Goal: Find contact information: Find contact information

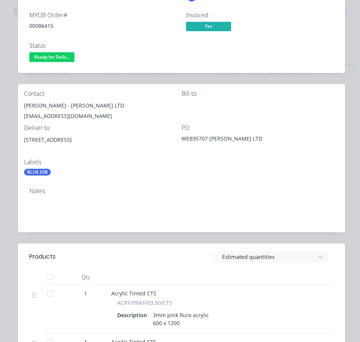
scroll to position [38, 0]
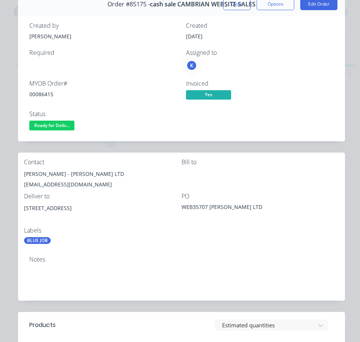
click at [66, 124] on span "Ready for Deliv..." at bounding box center [51, 125] width 45 height 9
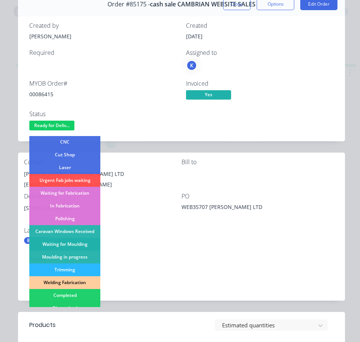
scroll to position [75, 0]
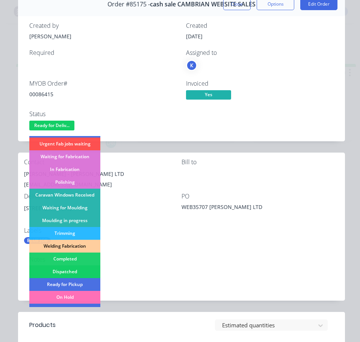
click at [77, 268] on div "Dispatched" at bounding box center [64, 271] width 71 height 13
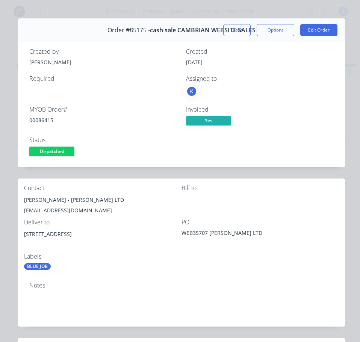
scroll to position [0, 0]
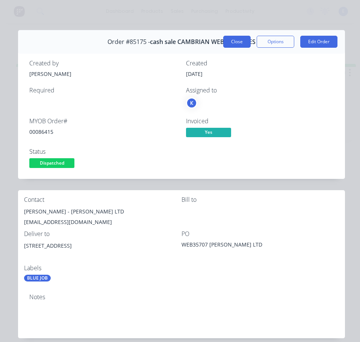
click at [240, 41] on button "Close" at bounding box center [236, 42] width 27 height 12
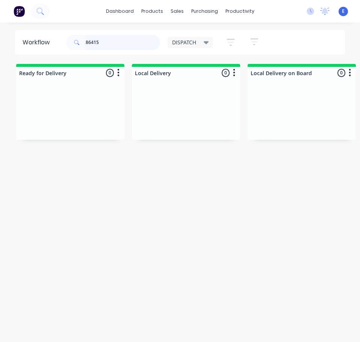
click at [100, 47] on input "86415" at bounding box center [123, 42] width 74 height 15
click at [100, 46] on input "86415" at bounding box center [123, 42] width 74 height 15
type input "86490"
click at [87, 127] on div "Req. Del" at bounding box center [70, 124] width 95 height 13
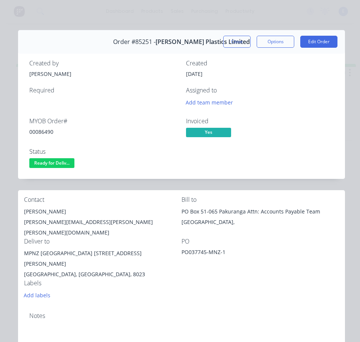
click at [36, 131] on div "00086490" at bounding box center [103, 132] width 148 height 8
click at [37, 131] on div "00086490" at bounding box center [103, 132] width 148 height 8
copy div "00086490"
click at [47, 210] on div "[PERSON_NAME]" at bounding box center [102, 211] width 157 height 11
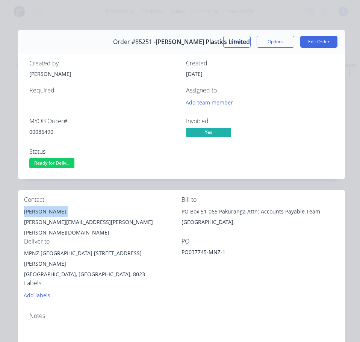
click at [47, 210] on div "[PERSON_NAME]" at bounding box center [102, 211] width 157 height 11
copy div "[PERSON_NAME]"
click at [59, 222] on div "[PERSON_NAME][EMAIL_ADDRESS][PERSON_NAME][PERSON_NAME][DOMAIN_NAME]" at bounding box center [102, 227] width 157 height 21
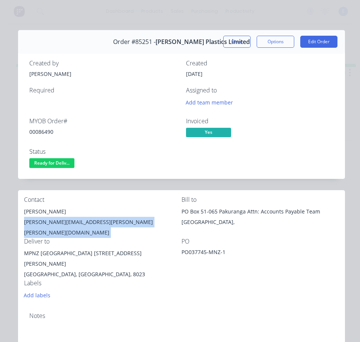
click at [59, 222] on div "[PERSON_NAME][EMAIL_ADDRESS][PERSON_NAME][PERSON_NAME][DOMAIN_NAME]" at bounding box center [102, 227] width 157 height 21
copy div "[PERSON_NAME][EMAIL_ADDRESS][PERSON_NAME][PERSON_NAME][DOMAIN_NAME]"
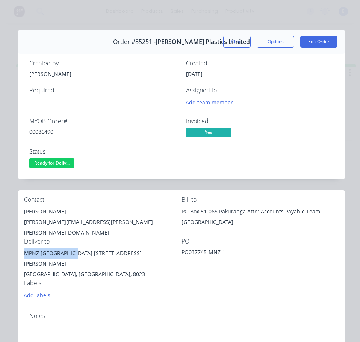
drag, startPoint x: 80, startPoint y: 245, endPoint x: 22, endPoint y: 246, distance: 58.2
click at [22, 246] on div "Contact [PERSON_NAME] [PERSON_NAME][EMAIL_ADDRESS][PERSON_NAME][PERSON_NAME][DO…" at bounding box center [181, 248] width 327 height 116
copy div "MPNZ [GEOGRAPHIC_DATA]"
drag, startPoint x: 81, startPoint y: 245, endPoint x: 111, endPoint y: 245, distance: 29.3
click at [116, 248] on div "MPNZ [GEOGRAPHIC_DATA] [STREET_ADDRESS][PERSON_NAME]" at bounding box center [102, 258] width 157 height 21
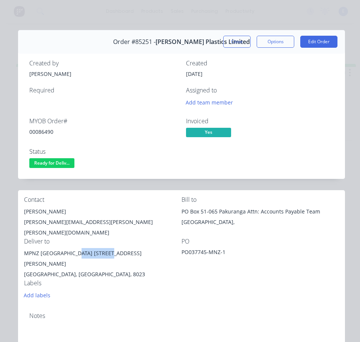
copy div "[STREET_ADDRESS][PERSON_NAME]"
click at [252, 283] on div "Contact [PERSON_NAME] [PERSON_NAME][EMAIL_ADDRESS][PERSON_NAME][PERSON_NAME][DO…" at bounding box center [181, 248] width 327 height 116
click at [316, 38] on button "Edit Order" at bounding box center [318, 42] width 37 height 12
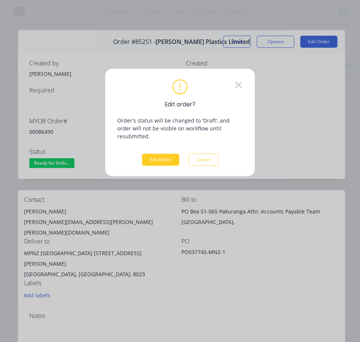
click at [166, 154] on button "Edit Order" at bounding box center [160, 160] width 37 height 12
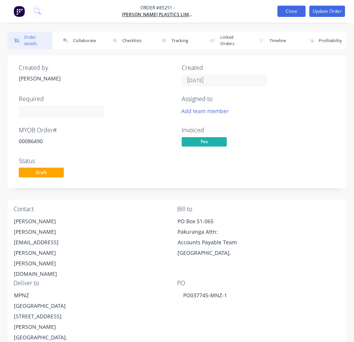
click at [292, 13] on button "Close" at bounding box center [291, 11] width 28 height 11
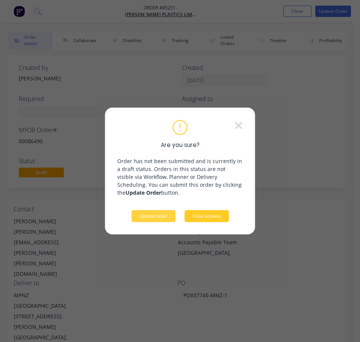
click at [196, 218] on button "Close anyway" at bounding box center [206, 216] width 44 height 12
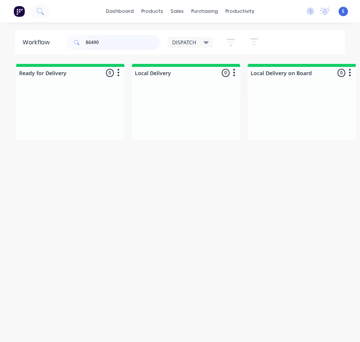
click at [106, 40] on input "86490" at bounding box center [123, 42] width 74 height 15
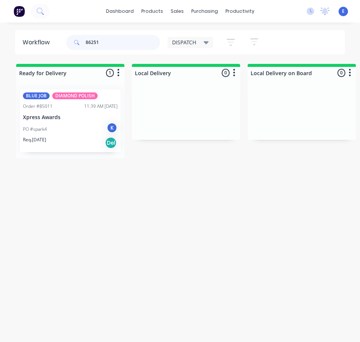
type input "86251"
click at [87, 133] on div "PO #spark4 K" at bounding box center [70, 129] width 95 height 14
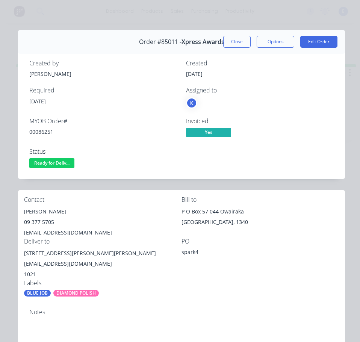
click at [37, 131] on div "00086251" at bounding box center [103, 132] width 148 height 8
copy div "00086251"
click at [38, 209] on div "[PERSON_NAME]" at bounding box center [102, 211] width 157 height 11
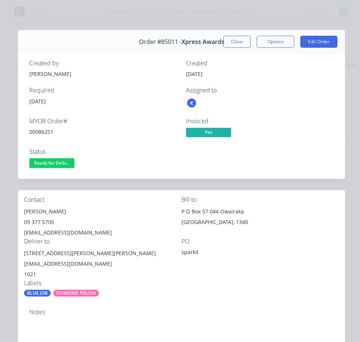
drag, startPoint x: 38, startPoint y: 209, endPoint x: 31, endPoint y: 209, distance: 6.8
click at [31, 209] on div "[PERSON_NAME]" at bounding box center [102, 211] width 157 height 11
click at [31, 210] on div "[PERSON_NAME]" at bounding box center [102, 211] width 157 height 11
copy div "[PERSON_NAME]"
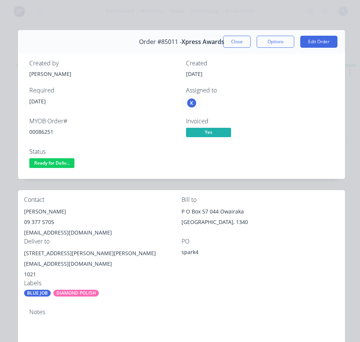
click at [41, 221] on div "09 377 5705" at bounding box center [102, 222] width 157 height 11
click at [41, 222] on div "09 377 5705" at bounding box center [102, 222] width 157 height 11
copy div "09 377 5705"
click at [75, 230] on div "[EMAIL_ADDRESS][DOMAIN_NAME]" at bounding box center [102, 232] width 157 height 11
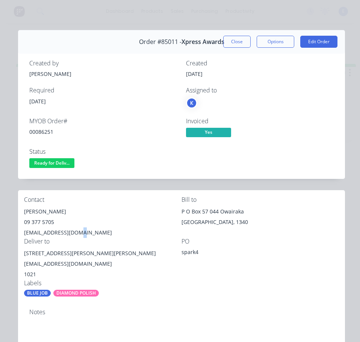
click at [75, 230] on div "[EMAIL_ADDRESS][DOMAIN_NAME]" at bounding box center [102, 232] width 157 height 11
copy div "[EMAIL_ADDRESS][DOMAIN_NAME]"
drag, startPoint x: 99, startPoint y: 252, endPoint x: 46, endPoint y: 242, distance: 54.3
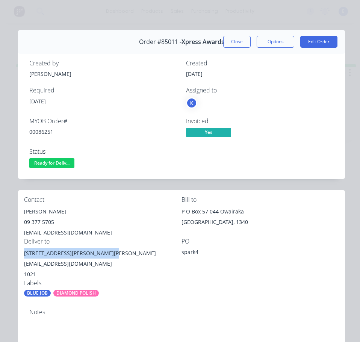
click at [23, 256] on div "Contact [PERSON_NAME] [PHONE_NUMBER] [EMAIL_ADDRESS][DOMAIN_NAME] Bill to [STRE…" at bounding box center [181, 246] width 327 height 113
copy div "[STREET_ADDRESS][PERSON_NAME][PERSON_NAME]"
click at [265, 261] on div "PO spark4" at bounding box center [259, 259] width 157 height 42
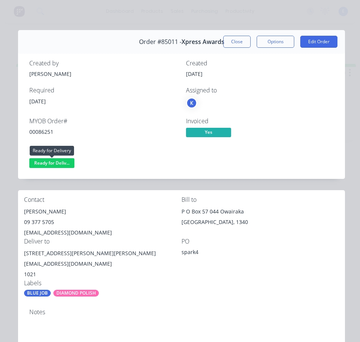
click at [66, 161] on span "Ready for Deliv..." at bounding box center [51, 162] width 45 height 9
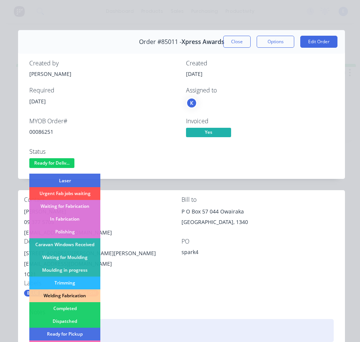
scroll to position [113, 0]
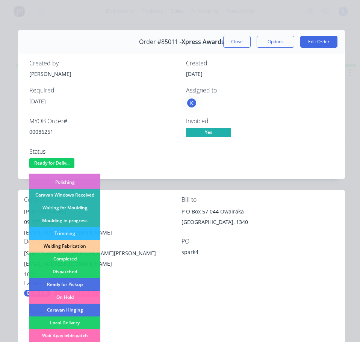
drag, startPoint x: 75, startPoint y: 268, endPoint x: 80, endPoint y: 267, distance: 4.7
click at [76, 268] on div "Dispatched" at bounding box center [64, 271] width 71 height 13
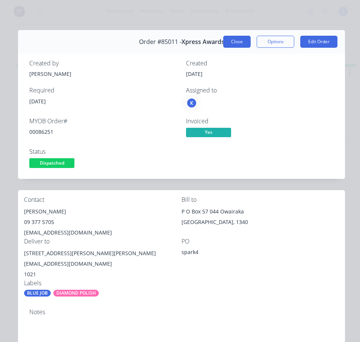
drag, startPoint x: 222, startPoint y: 40, endPoint x: 312, endPoint y: 177, distance: 164.0
click at [223, 40] on button "Close" at bounding box center [236, 42] width 27 height 12
